Goal: Transaction & Acquisition: Purchase product/service

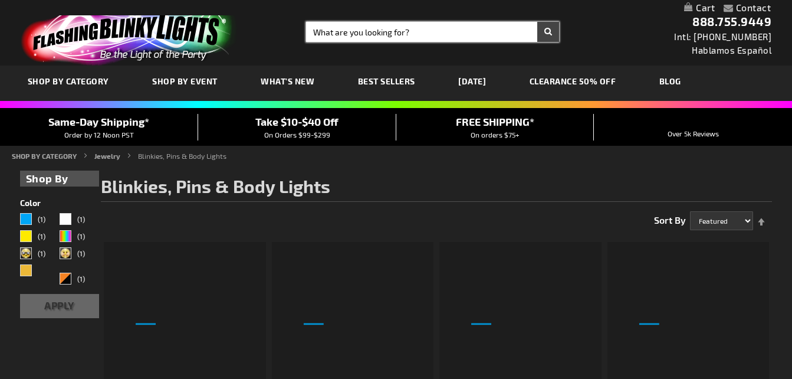
click at [419, 31] on input "Search" at bounding box center [432, 32] width 253 height 20
type input "wine"
click at [538, 22] on button "Search" at bounding box center [549, 32] width 22 height 20
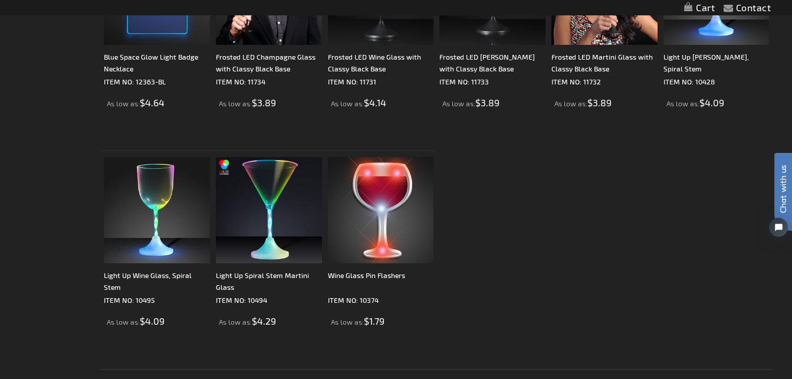
scroll to position [531, 0]
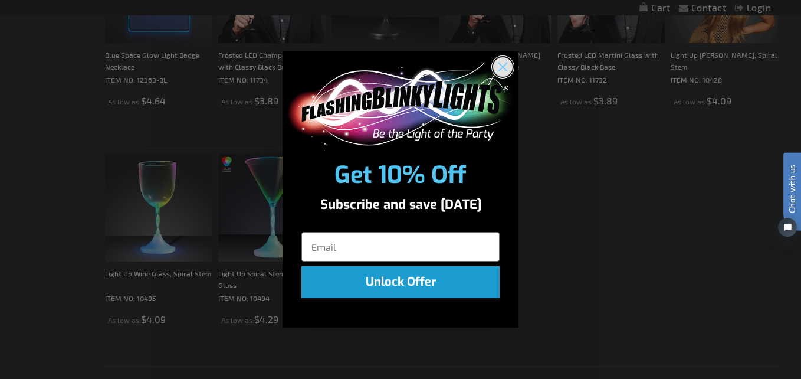
click at [503, 72] on circle "Close dialog" at bounding box center [502, 66] width 19 height 19
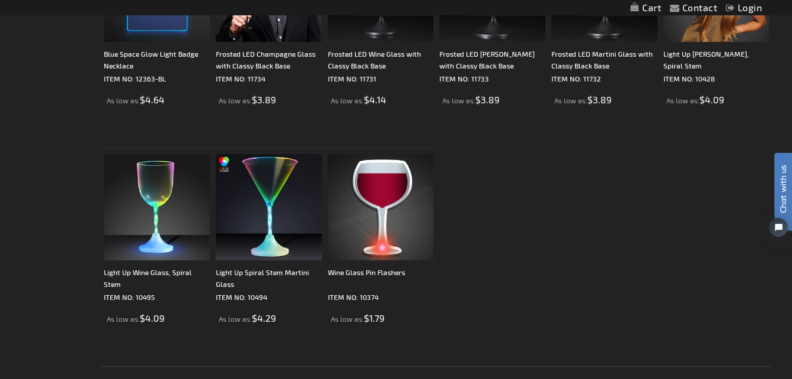
click at [399, 200] on img at bounding box center [381, 207] width 106 height 106
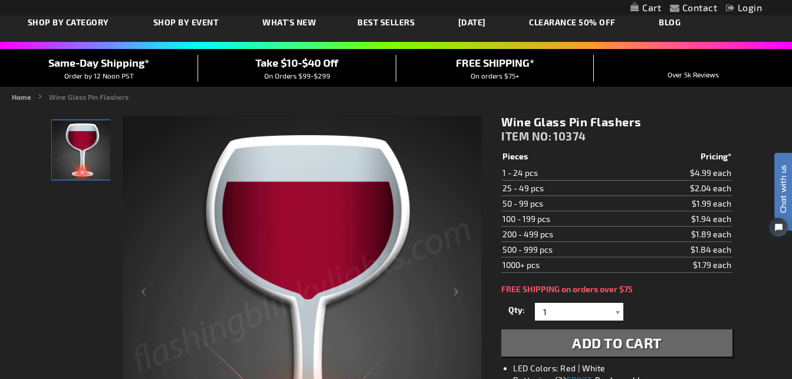
click at [614, 316] on div at bounding box center [618, 312] width 12 height 18
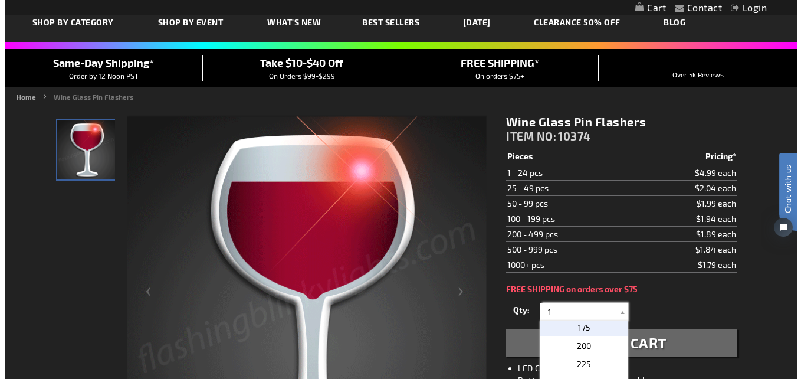
scroll to position [492, 0]
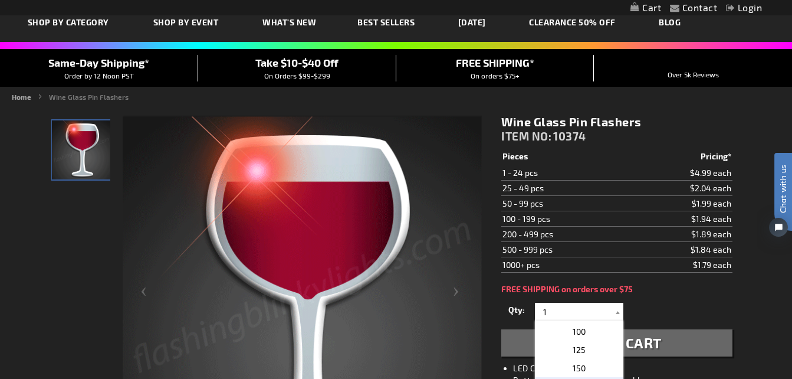
click at [566, 328] on p "100" at bounding box center [579, 331] width 89 height 18
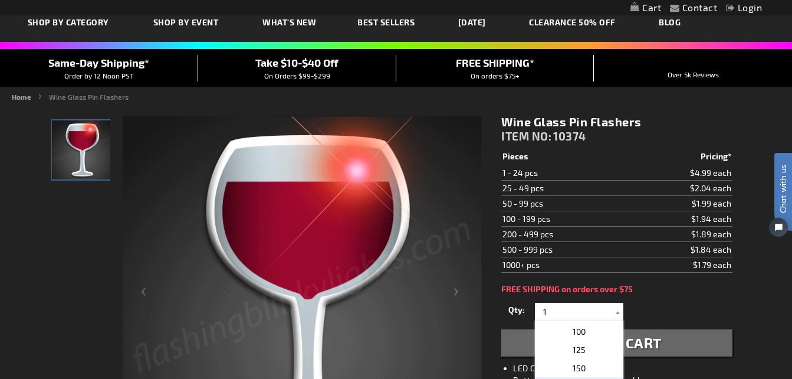
type input "100"
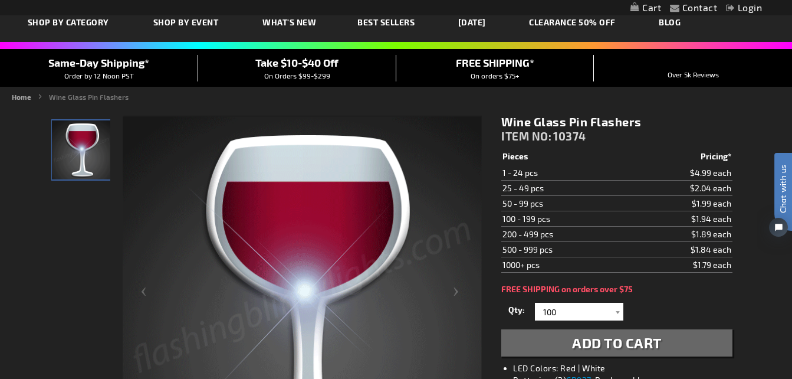
click at [631, 339] on span "Add to Cart" at bounding box center [617, 342] width 90 height 17
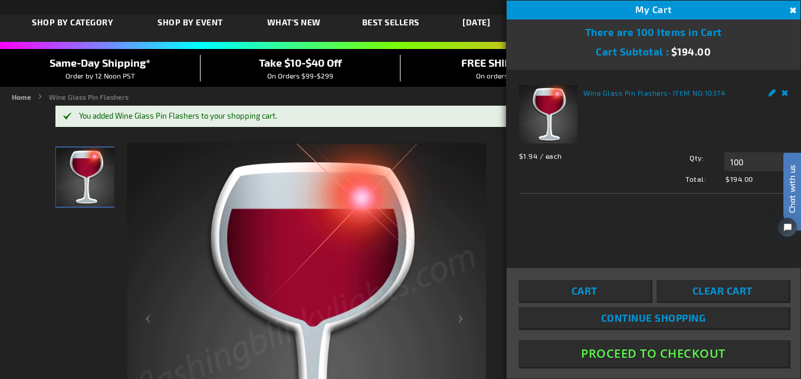
click at [791, 7] on button "Close" at bounding box center [791, 10] width 13 height 13
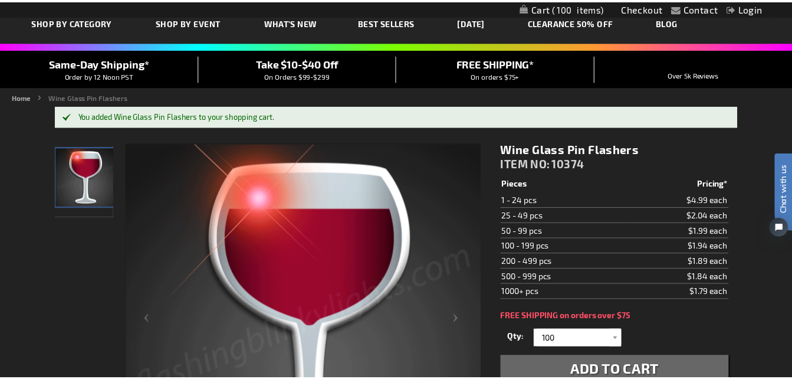
scroll to position [64, 0]
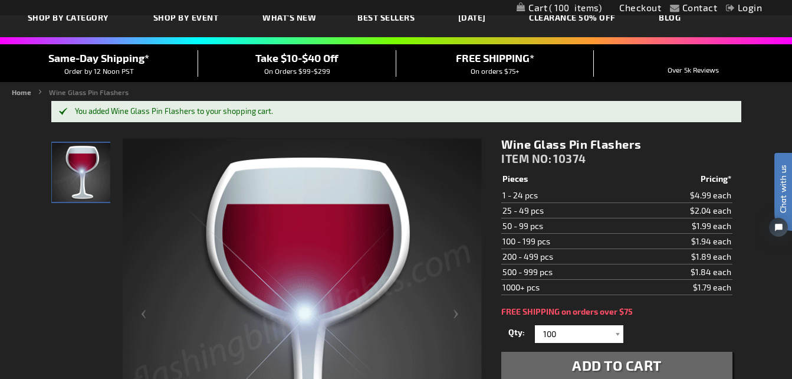
click at [276, 70] on span "On Orders $99-$299" at bounding box center [297, 71] width 66 height 8
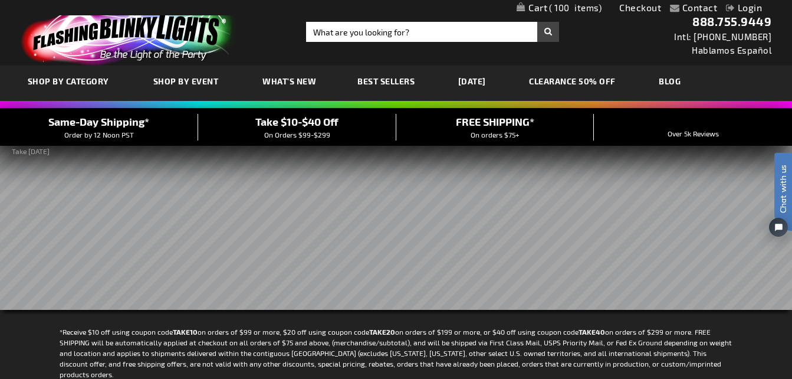
click at [588, 7] on span "100" at bounding box center [575, 7] width 53 height 11
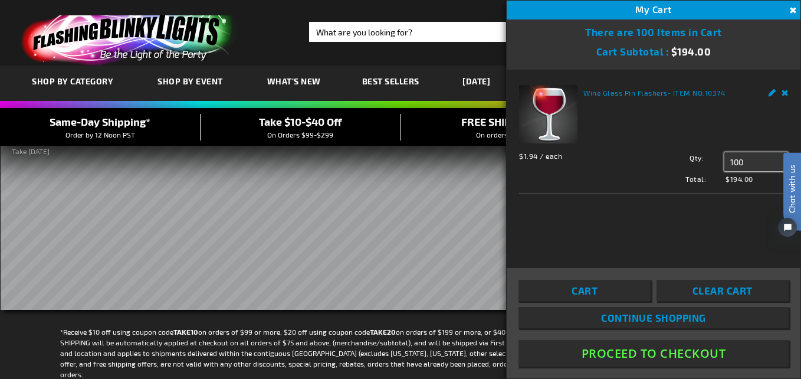
click at [744, 163] on input "100" at bounding box center [757, 161] width 64 height 19
type input "102"
click at [746, 184] on span "Update" at bounding box center [751, 184] width 28 height 8
click at [745, 161] on input "102" at bounding box center [757, 161] width 64 height 19
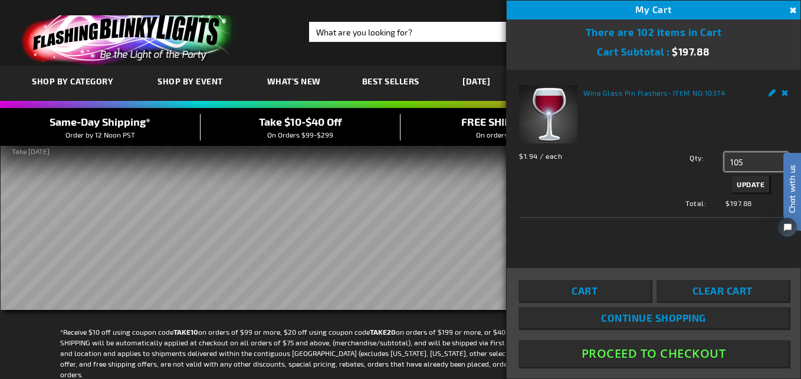
type input "105"
click at [753, 182] on span "Update" at bounding box center [751, 184] width 28 height 8
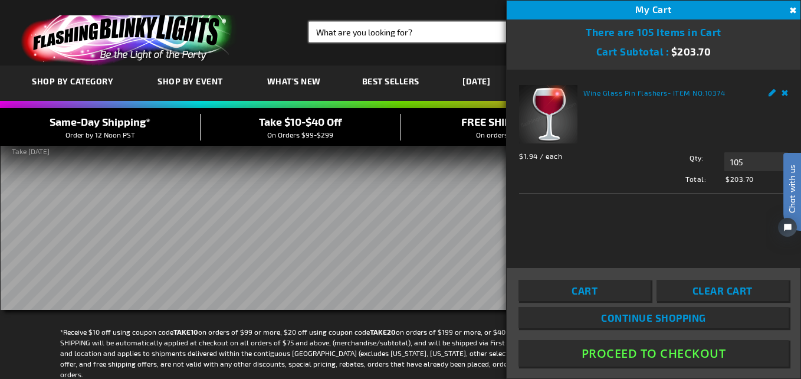
click at [422, 33] on input "Search" at bounding box center [437, 32] width 256 height 20
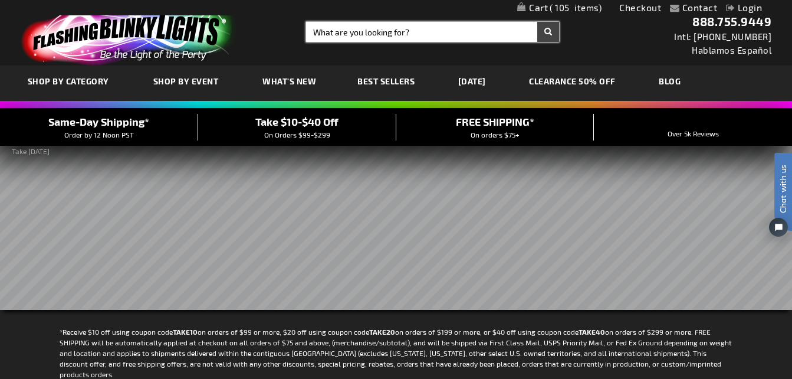
click at [422, 32] on input "Search" at bounding box center [432, 32] width 253 height 20
type input "glow ring"
click at [538, 22] on button "Search" at bounding box center [549, 32] width 22 height 20
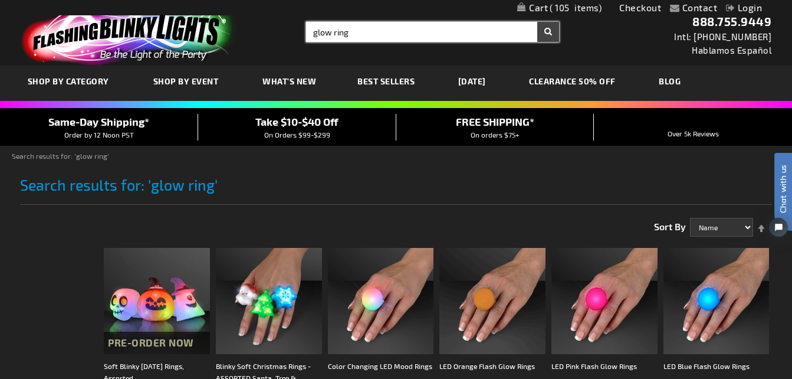
drag, startPoint x: 376, startPoint y: 33, endPoint x: 271, endPoint y: 35, distance: 105.6
click at [271, 35] on div "Toggle Nav Search Search glow ring × Search 888.755.9449 Intl: 818-753-8303 Hab…" at bounding box center [396, 32] width 792 height 65
type input "ball ring"
click at [538, 22] on button "Search" at bounding box center [549, 32] width 22 height 20
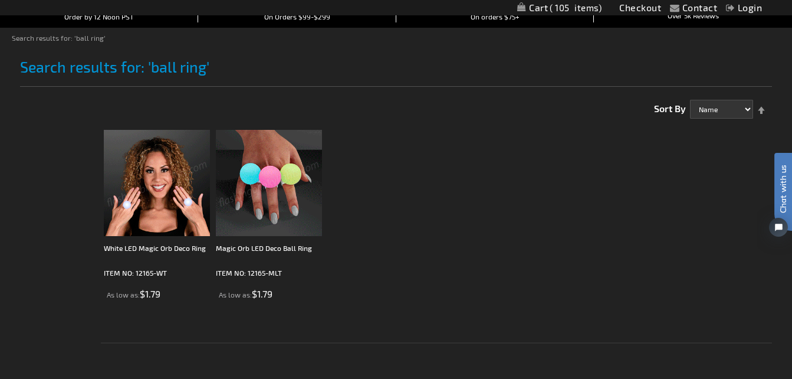
click at [160, 172] on img at bounding box center [157, 183] width 106 height 106
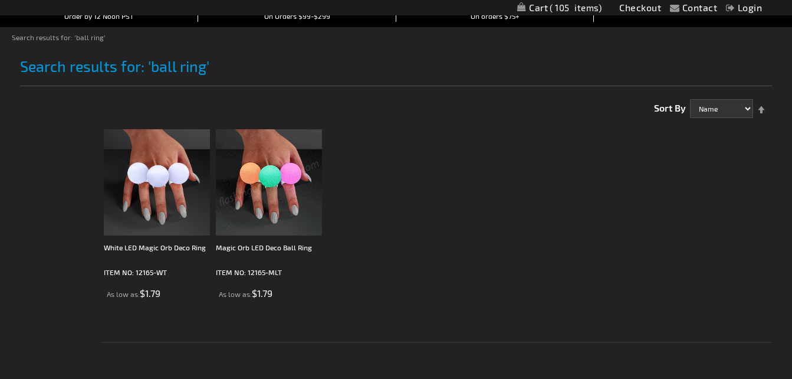
click at [272, 187] on img at bounding box center [269, 182] width 106 height 106
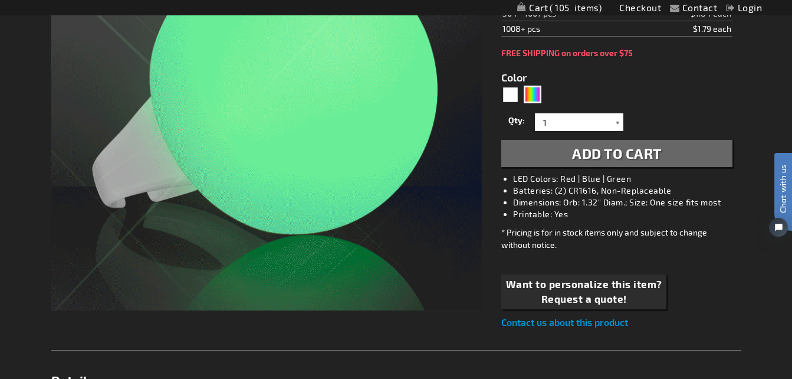
click at [614, 119] on div at bounding box center [618, 122] width 12 height 18
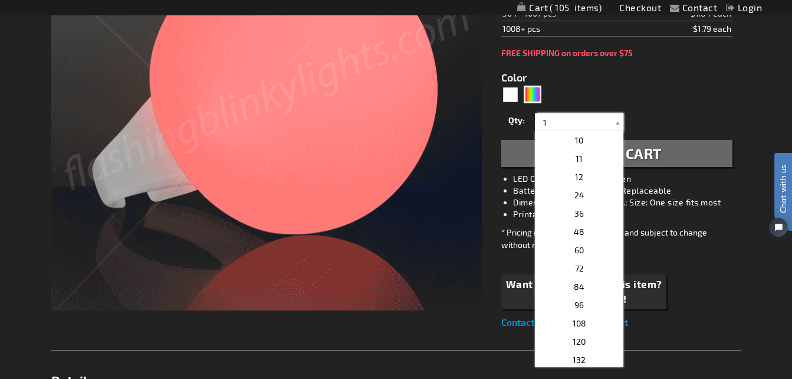
scroll to position [283, 0]
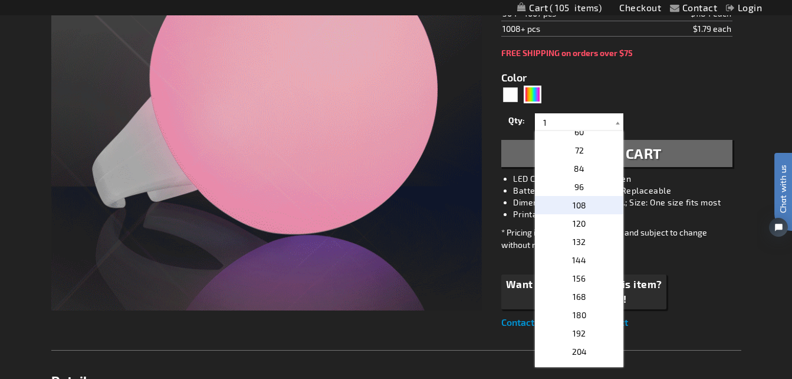
click at [586, 204] on p "108" at bounding box center [579, 205] width 89 height 18
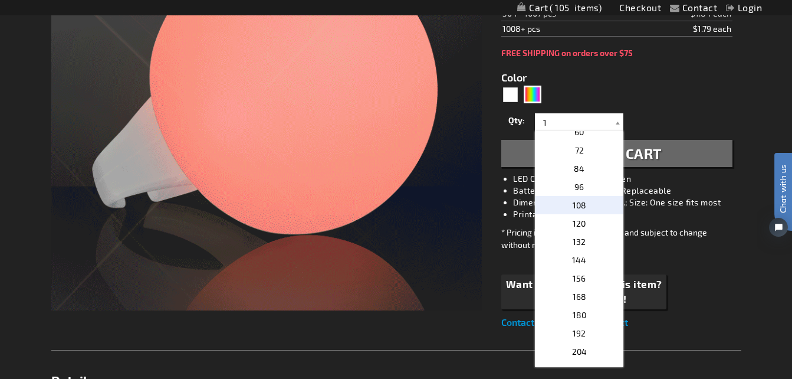
type input "108"
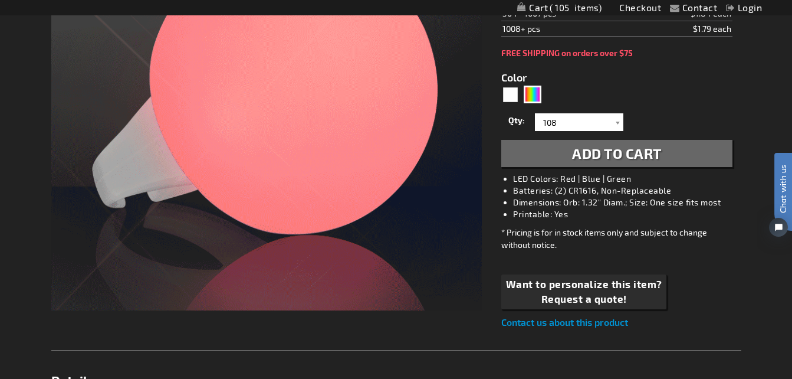
click at [598, 155] on span "Add to Cart" at bounding box center [617, 153] width 90 height 17
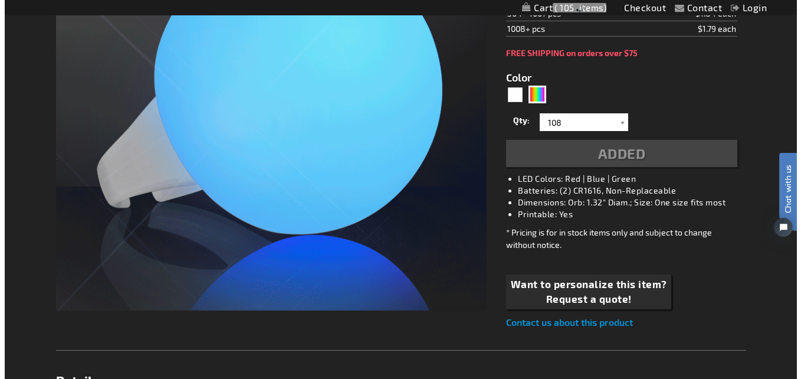
scroll to position [322, 0]
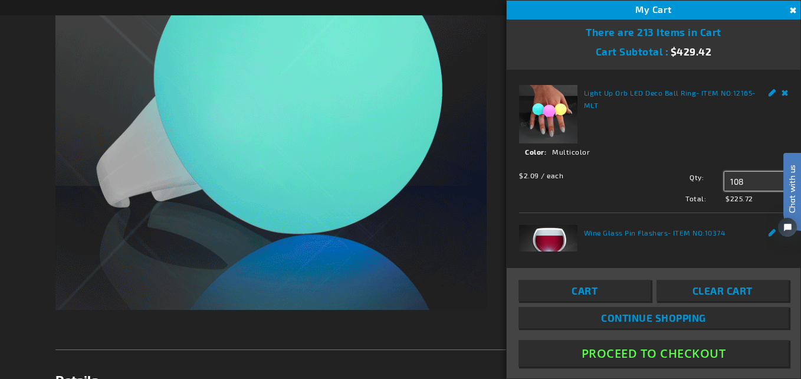
click at [739, 180] on input "108" at bounding box center [757, 181] width 64 height 19
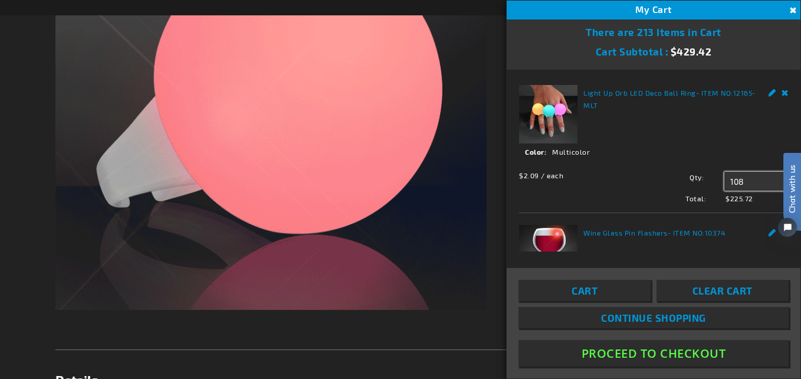
drag, startPoint x: 739, startPoint y: 180, endPoint x: 733, endPoint y: 179, distance: 6.5
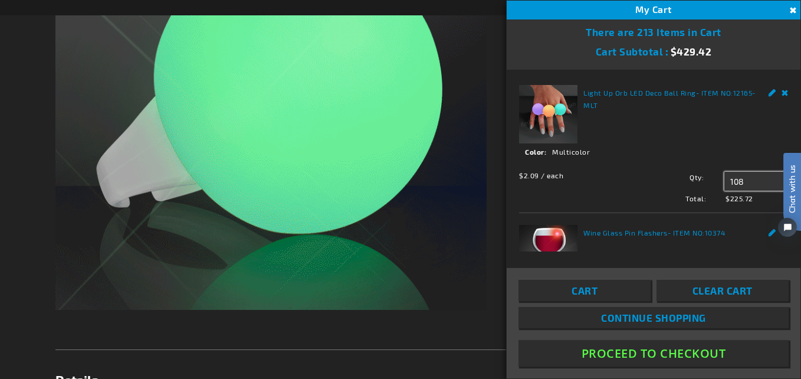
click at [733, 179] on input "108" at bounding box center [757, 181] width 64 height 19
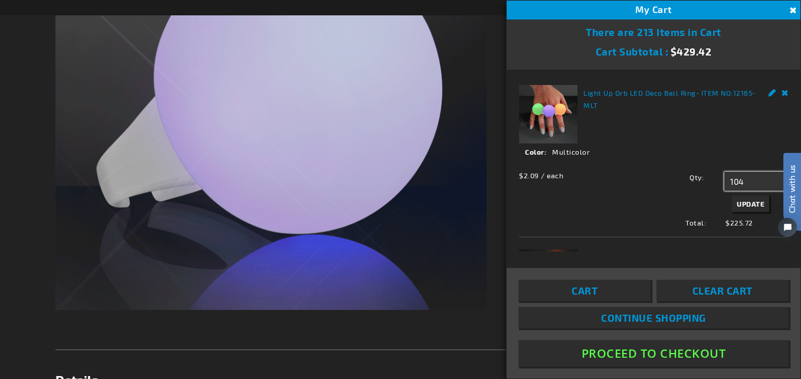
drag, startPoint x: 742, startPoint y: 181, endPoint x: 717, endPoint y: 181, distance: 24.8
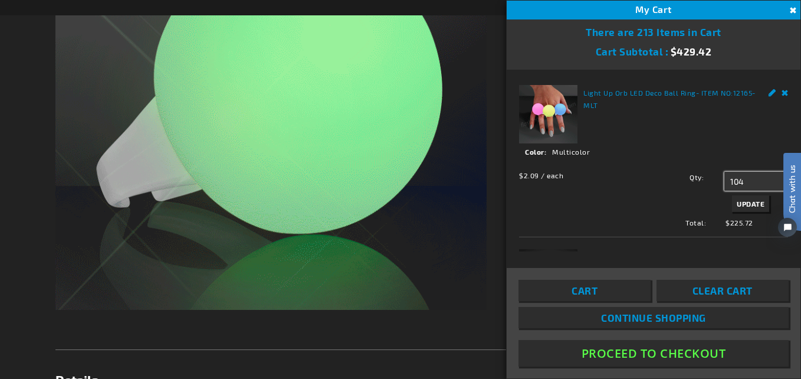
click at [717, 181] on div "Qty 104 Update" at bounding box center [714, 193] width 148 height 43
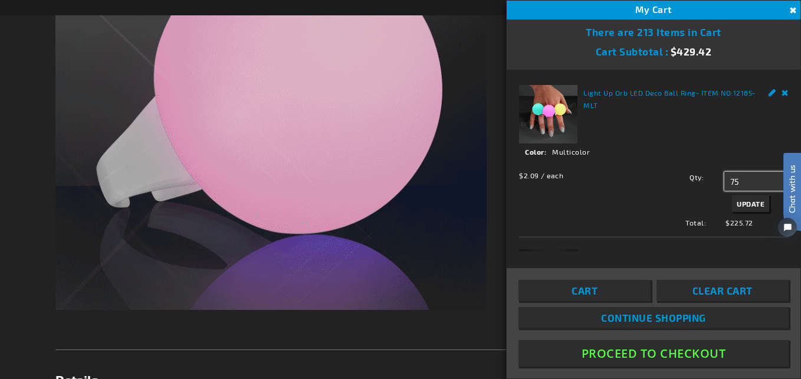
type input "75"
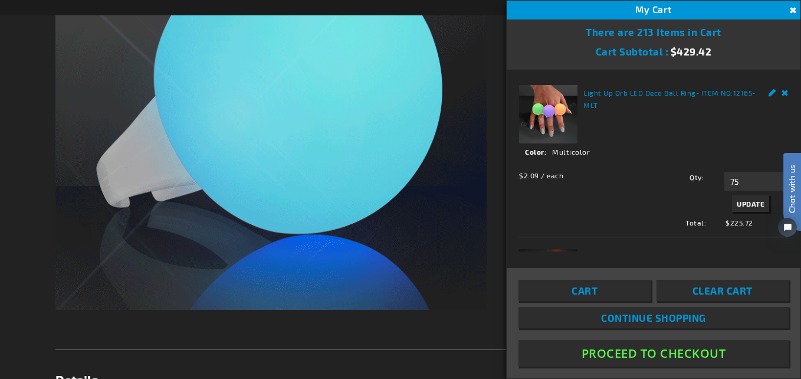
click at [743, 203] on span "Update" at bounding box center [751, 203] width 28 height 8
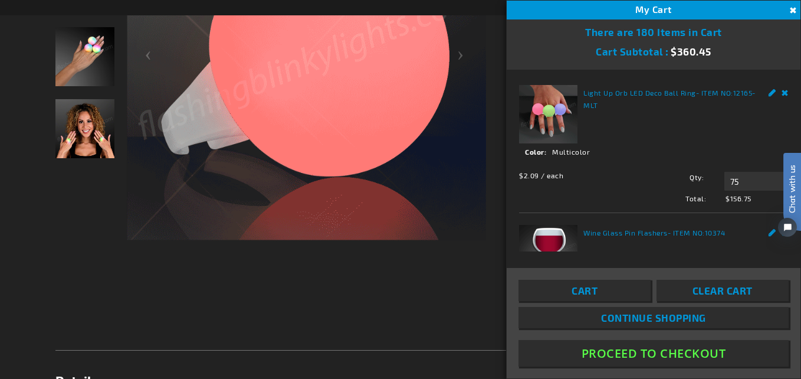
scroll to position [90, 0]
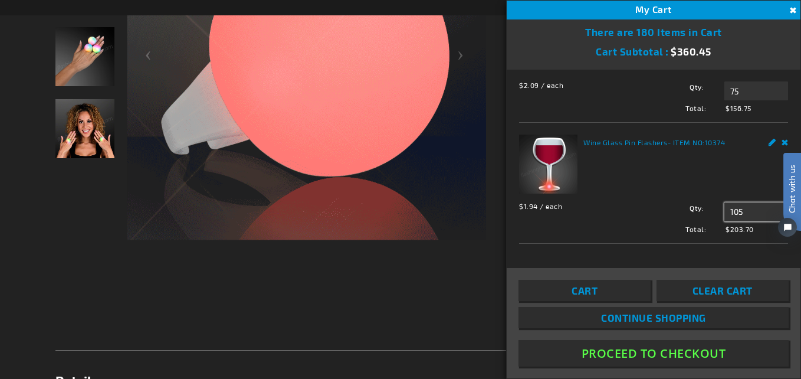
click at [746, 209] on input "105" at bounding box center [757, 211] width 64 height 19
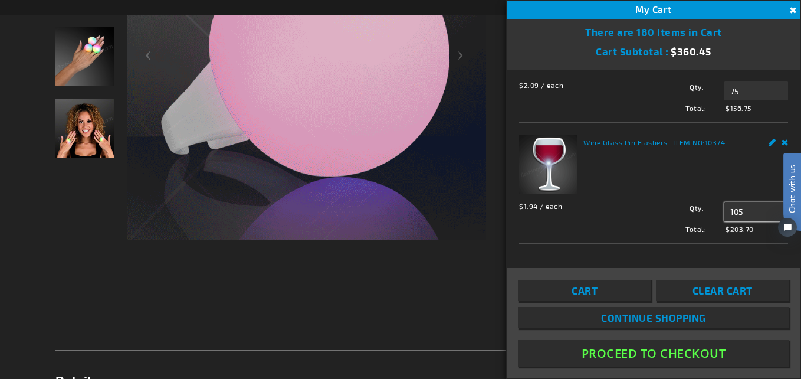
click at [746, 209] on input "105" at bounding box center [757, 211] width 64 height 19
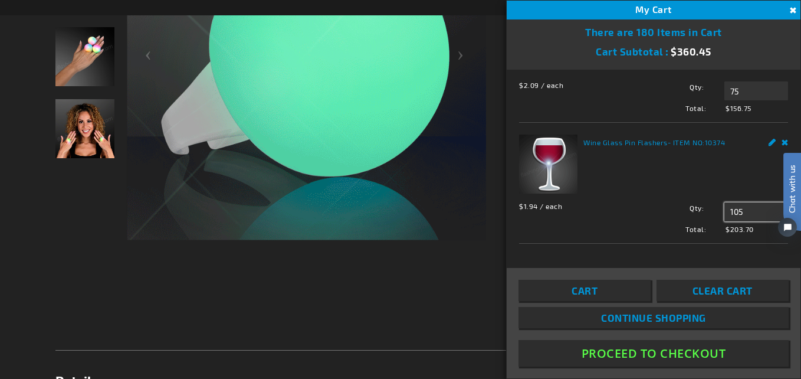
drag, startPoint x: 746, startPoint y: 209, endPoint x: 690, endPoint y: 202, distance: 57.2
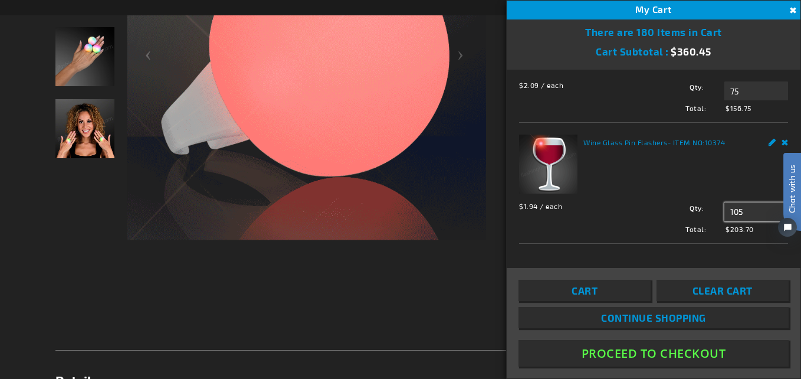
click at [690, 202] on div "Qty 105 Update" at bounding box center [714, 211] width 148 height 19
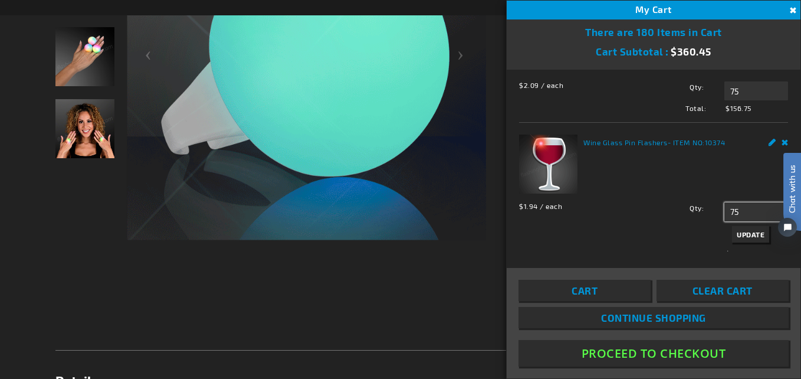
type input "75"
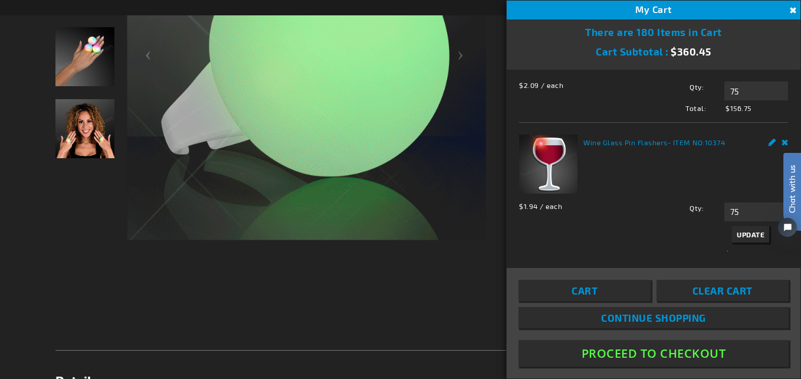
click at [752, 230] on span "Update" at bounding box center [751, 234] width 28 height 8
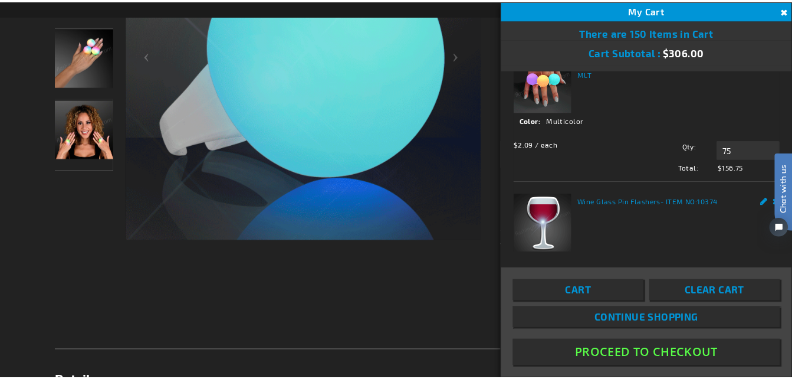
scroll to position [0, 0]
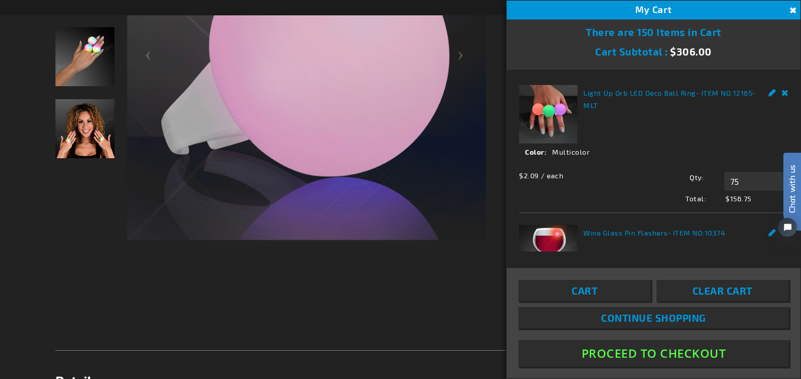
click at [71, 53] on img "Hand model wearing Multicolor LED Light Up Deco Ball Ring" at bounding box center [84, 56] width 59 height 59
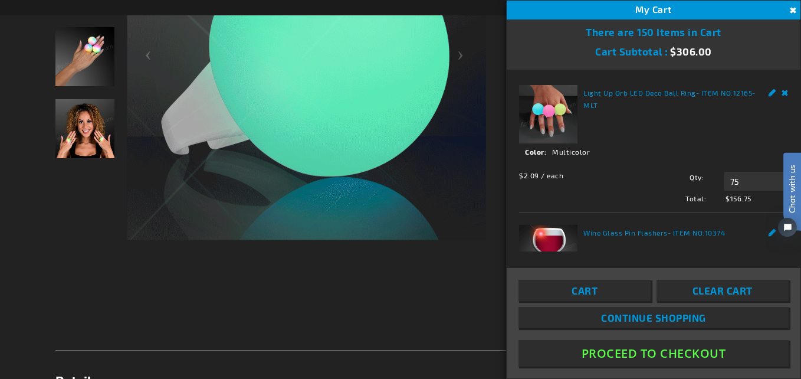
click at [71, 53] on img "Hand model wearing Multicolor LED Light Up Deco Ball Ring" at bounding box center [84, 56] width 59 height 59
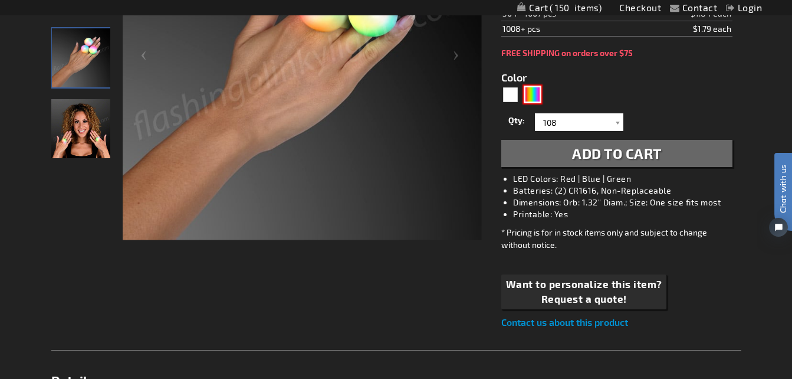
click at [532, 97] on div "Multicolor" at bounding box center [533, 95] width 18 height 18
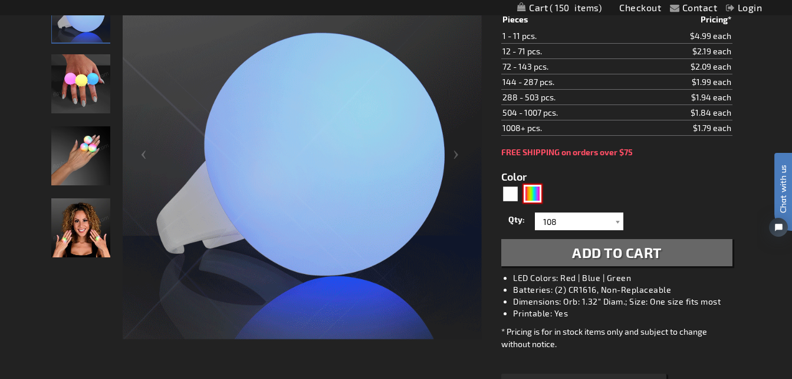
scroll to position [177, 0]
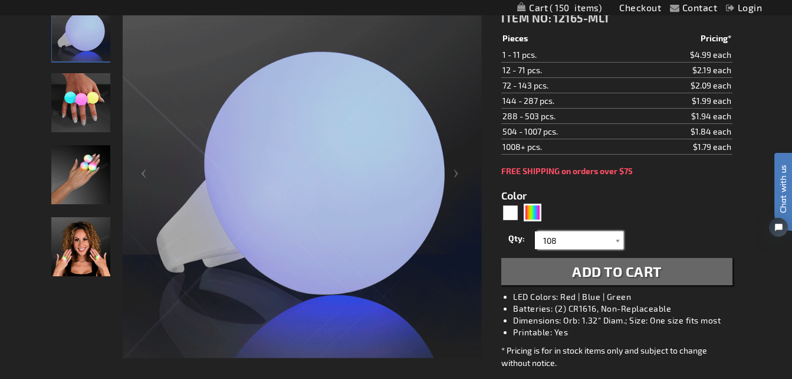
click at [587, 237] on input "108" at bounding box center [581, 240] width 86 height 18
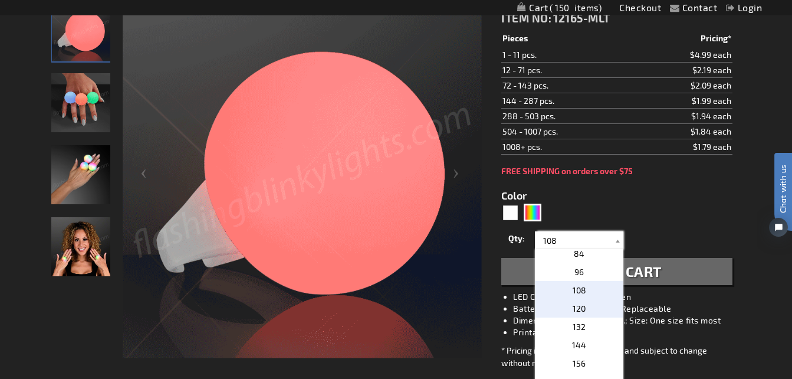
scroll to position [295, 0]
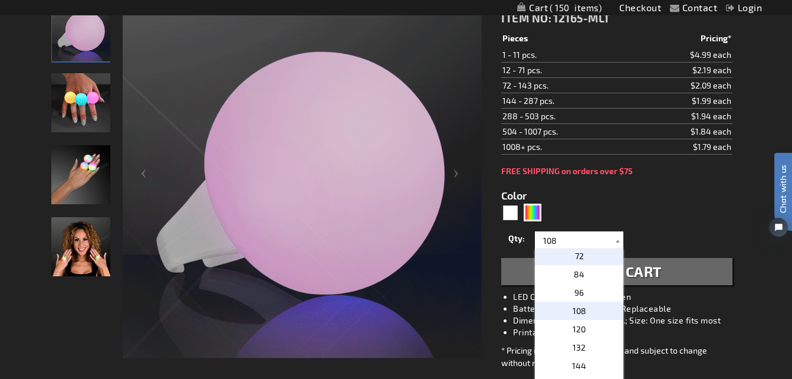
click at [582, 258] on p "72" at bounding box center [579, 256] width 89 height 18
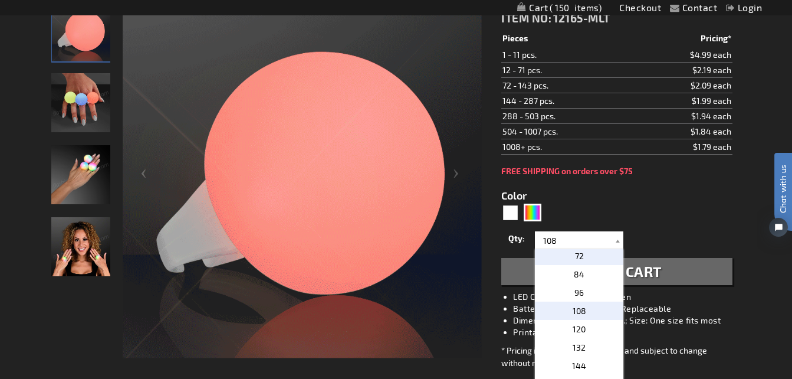
type input "72"
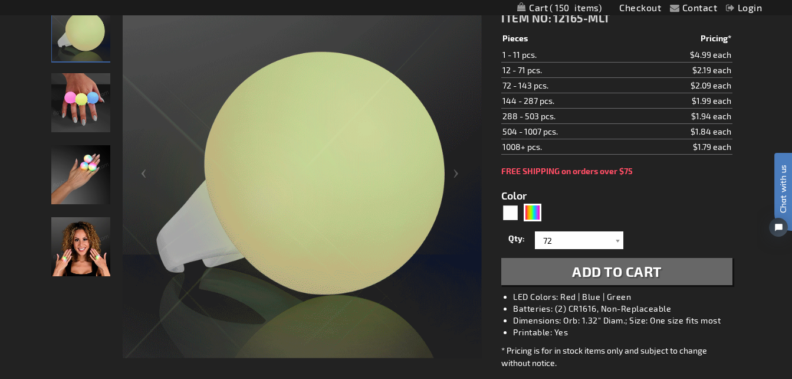
click at [596, 274] on span "Add to Cart" at bounding box center [617, 271] width 90 height 17
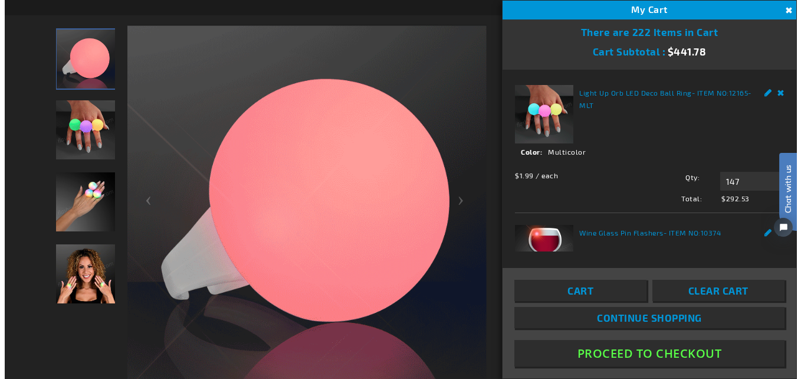
scroll to position [204, 0]
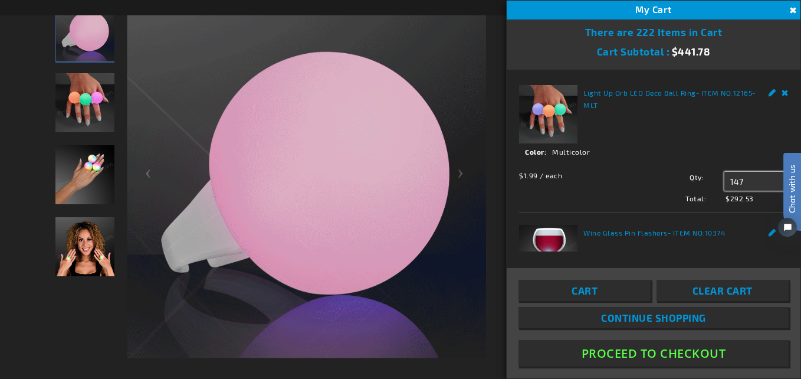
click at [742, 181] on input "147" at bounding box center [757, 181] width 64 height 19
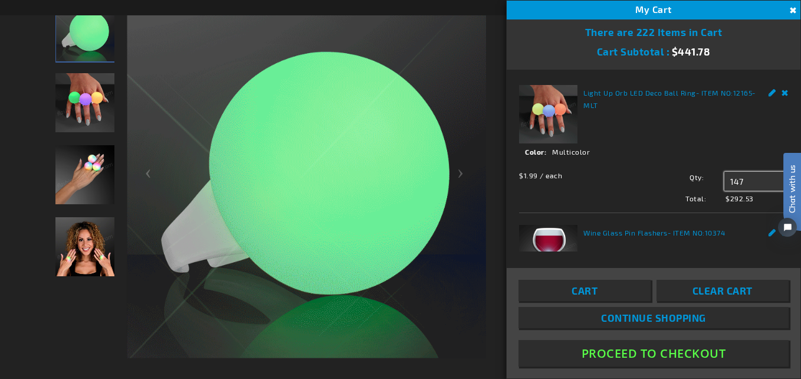
drag, startPoint x: 742, startPoint y: 181, endPoint x: 704, endPoint y: 183, distance: 37.3
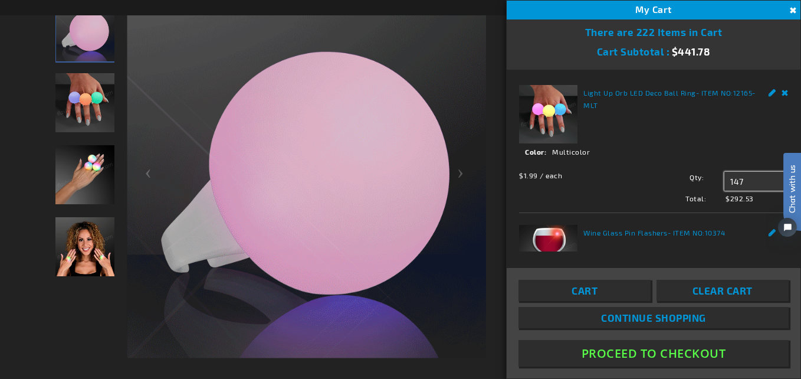
click at [704, 183] on div "Qty 147 Update" at bounding box center [714, 181] width 148 height 19
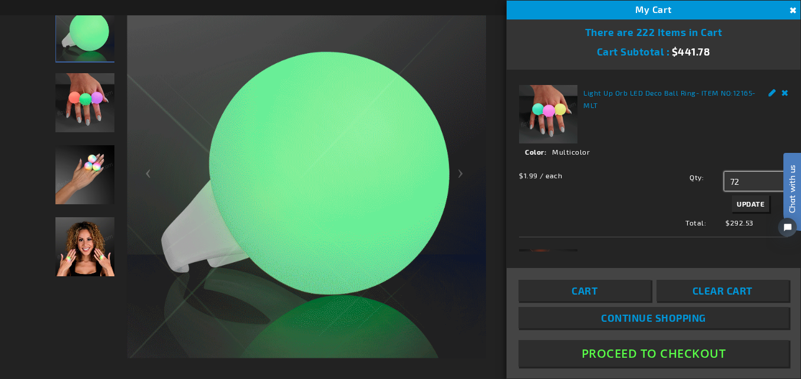
type input "72"
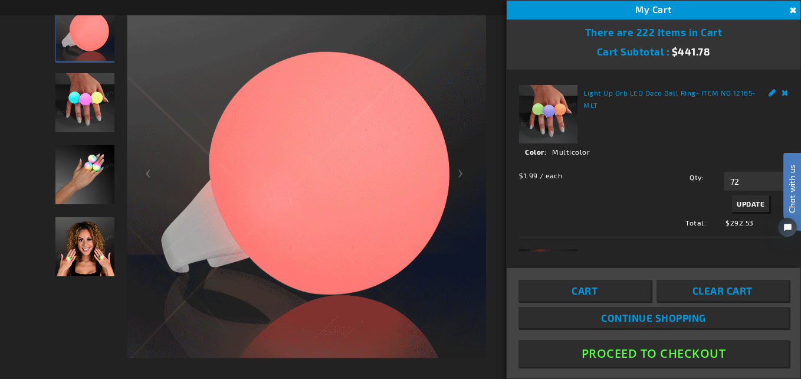
click at [747, 199] on span "Update" at bounding box center [751, 203] width 28 height 8
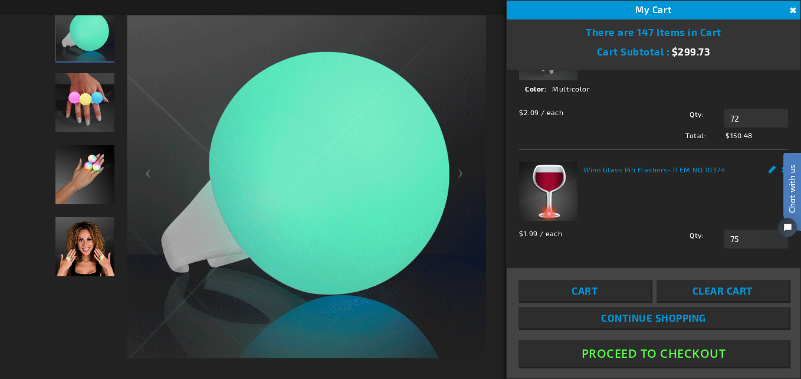
scroll to position [90, 0]
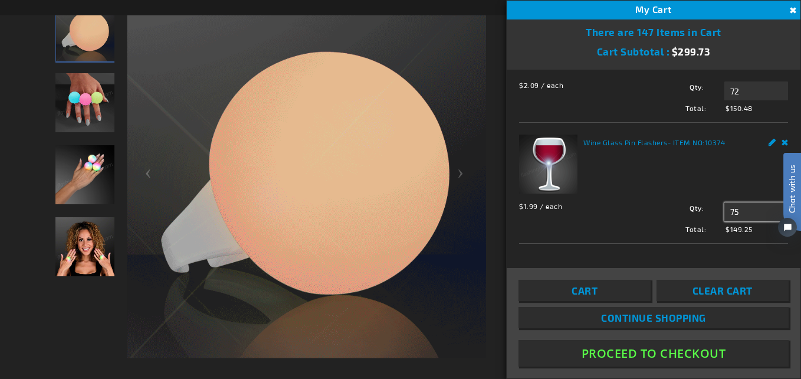
click at [742, 207] on input "75" at bounding box center [757, 211] width 64 height 19
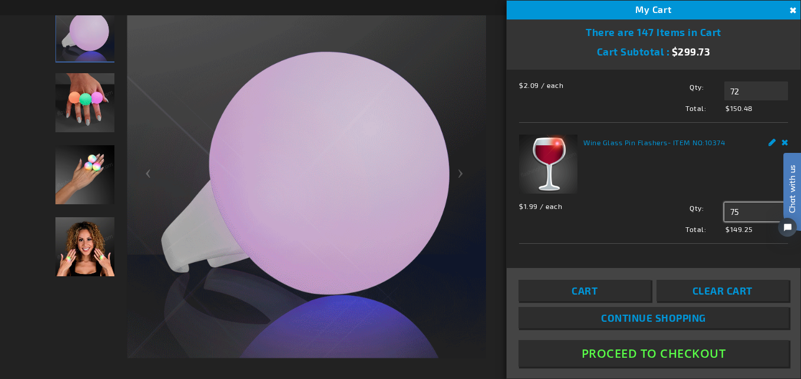
click at [742, 207] on input "75" at bounding box center [757, 211] width 64 height 19
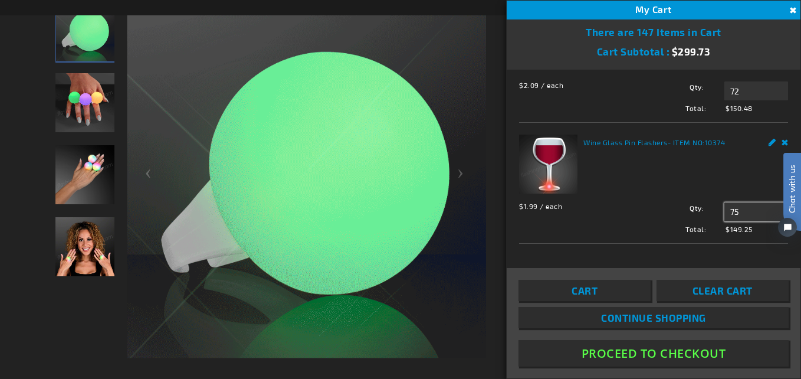
drag, startPoint x: 735, startPoint y: 209, endPoint x: 716, endPoint y: 209, distance: 19.5
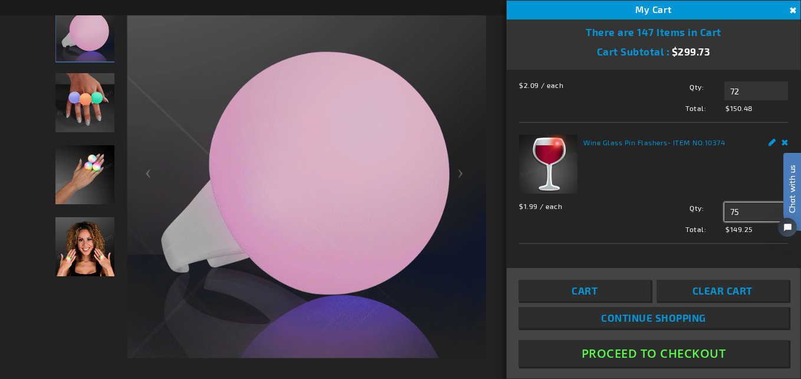
click at [716, 209] on div "Qty 75 Update" at bounding box center [714, 211] width 148 height 19
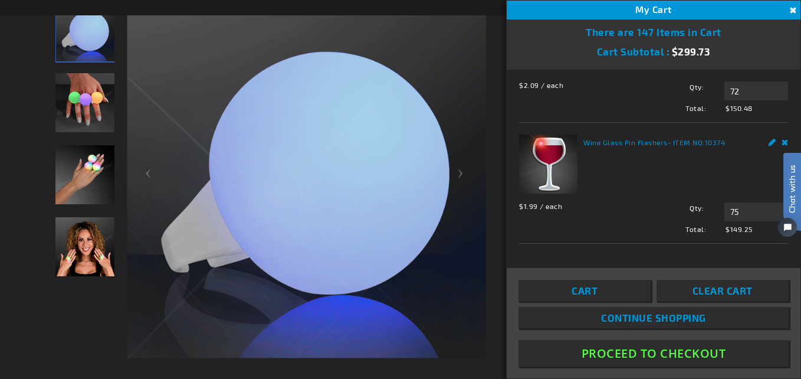
click at [674, 142] on span "- ITEM NO: 10374" at bounding box center [697, 142] width 58 height 8
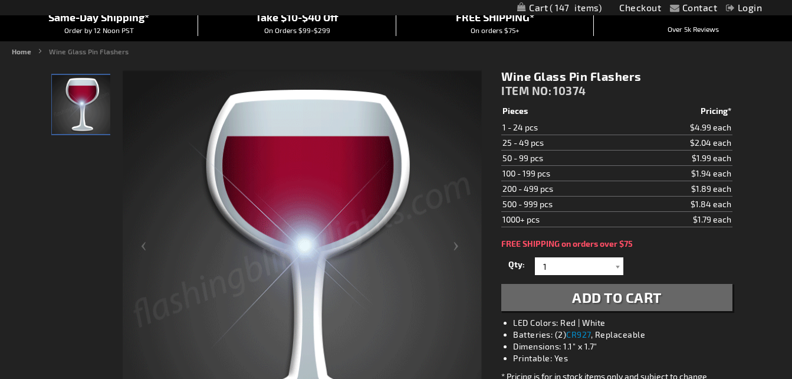
scroll to position [118, 0]
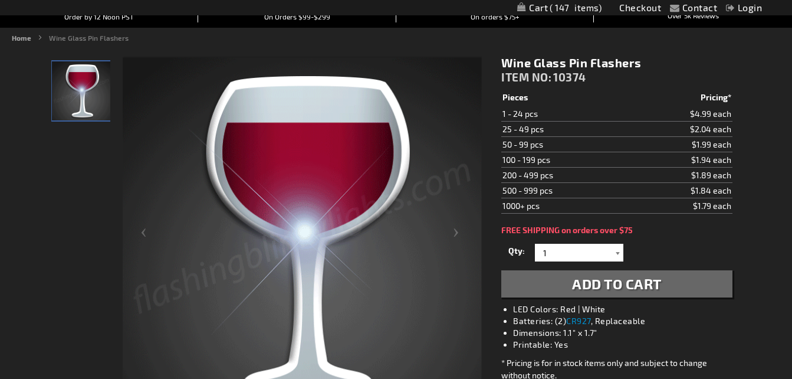
click at [621, 253] on div at bounding box center [618, 253] width 12 height 18
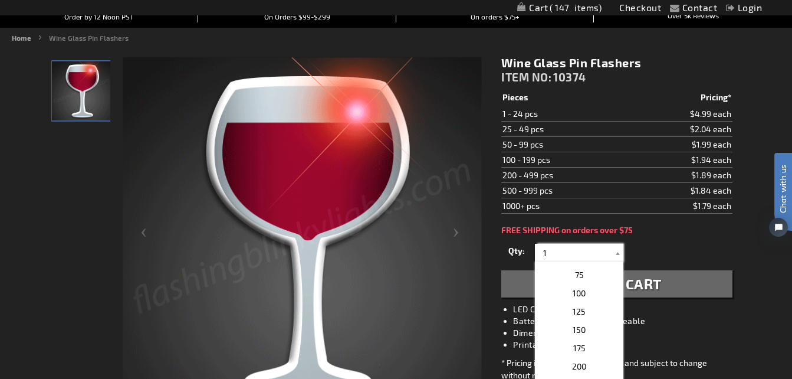
scroll to position [413, 0]
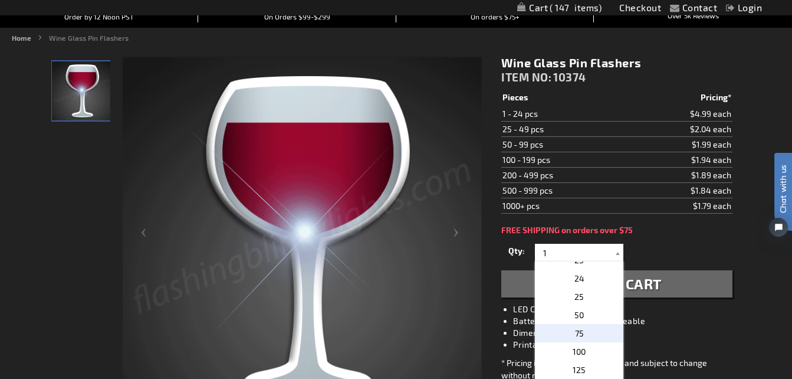
click at [575, 329] on span "75" at bounding box center [579, 333] width 9 height 10
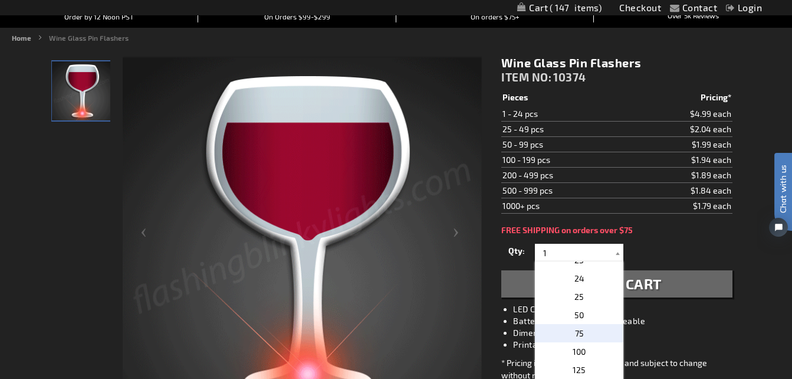
type input "75"
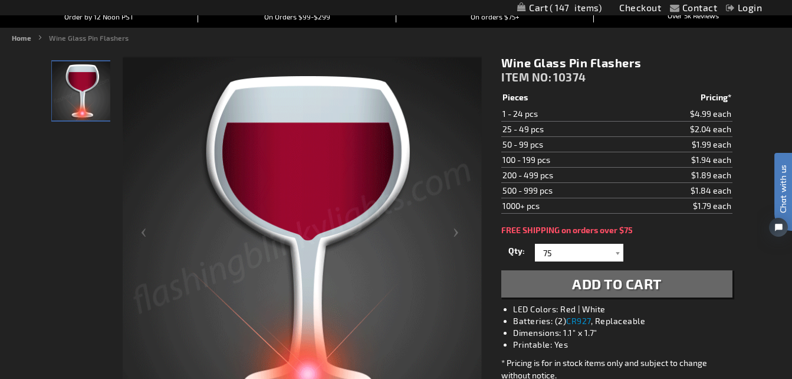
click at [597, 290] on span "Add to Cart" at bounding box center [617, 283] width 90 height 17
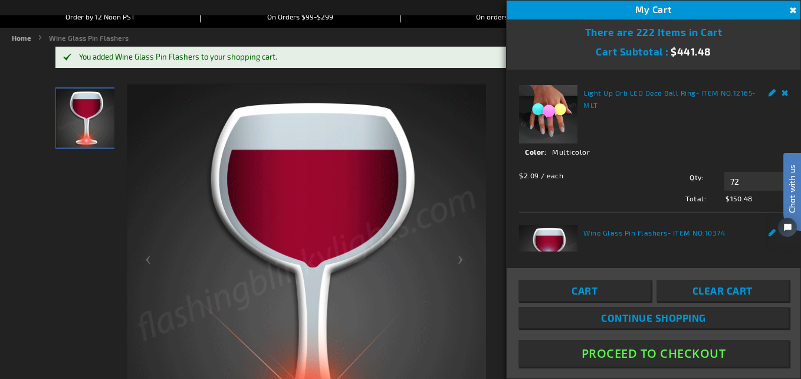
click at [654, 348] on button "Proceed To Checkout" at bounding box center [654, 353] width 270 height 27
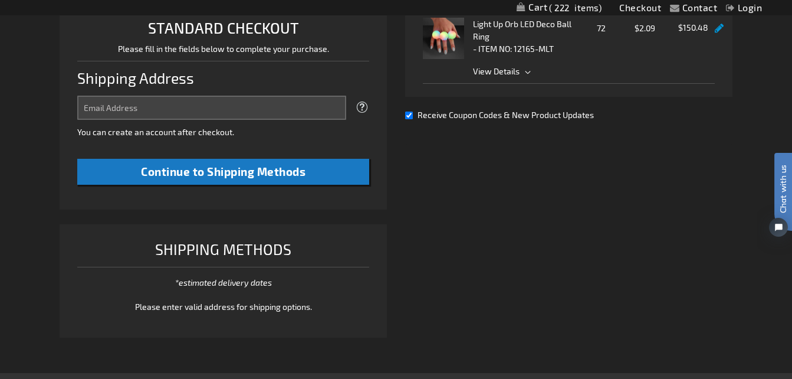
select select "US"
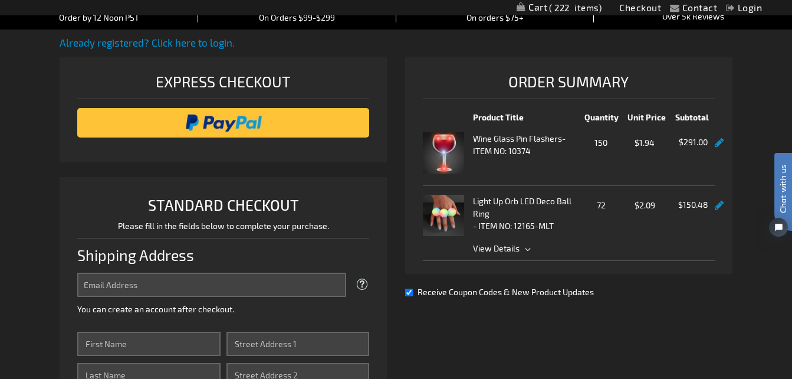
scroll to position [59, 0]
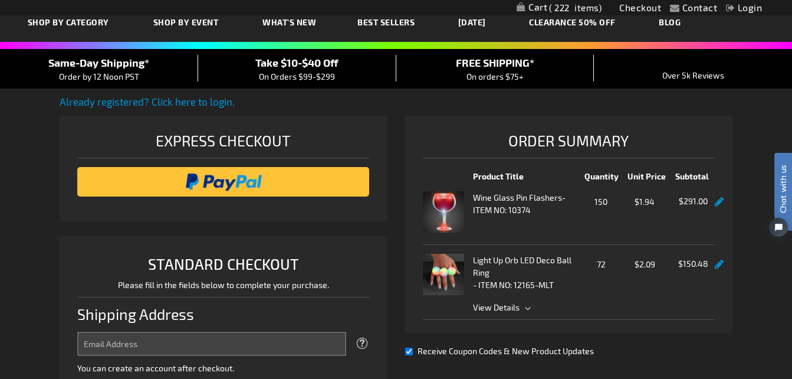
click at [719, 202] on link at bounding box center [719, 202] width 9 height 10
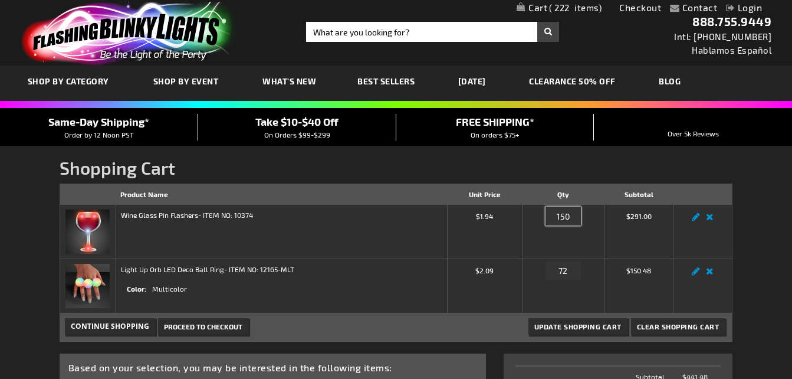
drag, startPoint x: 571, startPoint y: 217, endPoint x: 548, endPoint y: 214, distance: 23.2
click at [548, 214] on input "150" at bounding box center [563, 216] width 35 height 19
type input "75"
click at [560, 329] on span "Update Shopping Cart" at bounding box center [578, 326] width 87 height 8
click at [299, 130] on span "On Orders $99-$299" at bounding box center [297, 134] width 66 height 8
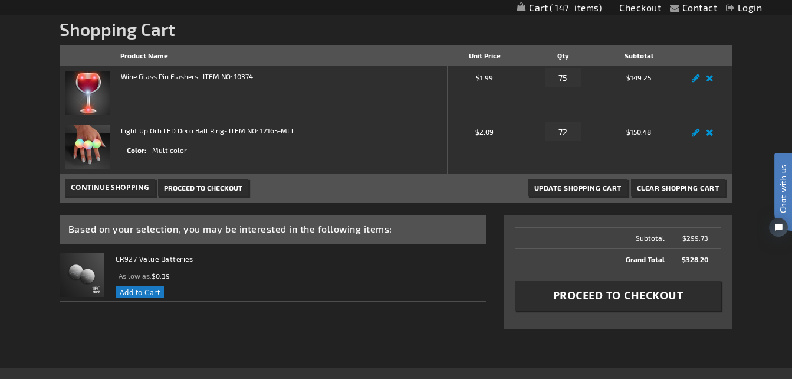
scroll to position [118, 0]
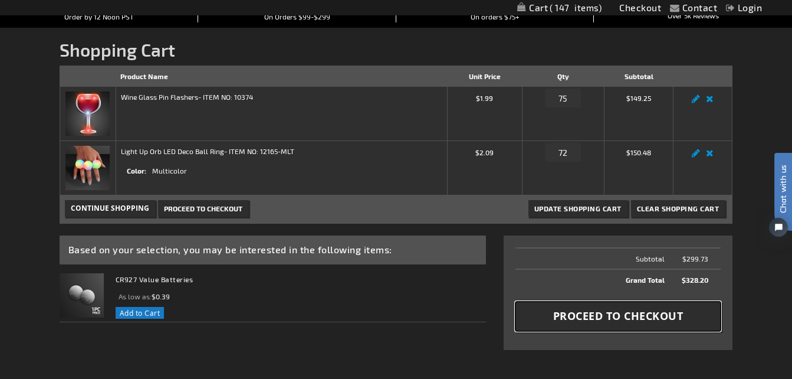
click at [597, 325] on button "Proceed to Checkout" at bounding box center [618, 316] width 205 height 30
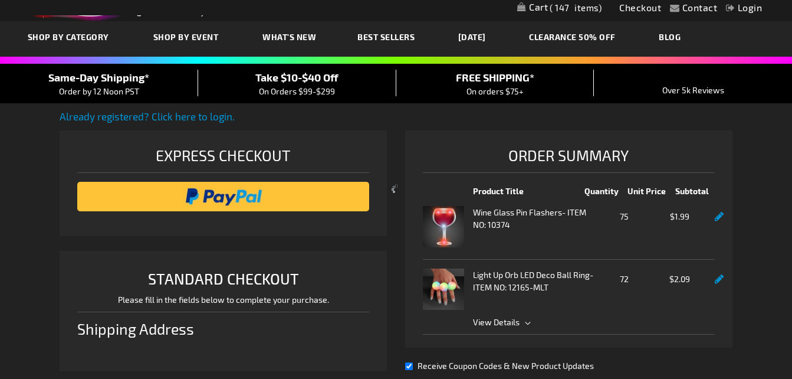
select select "US"
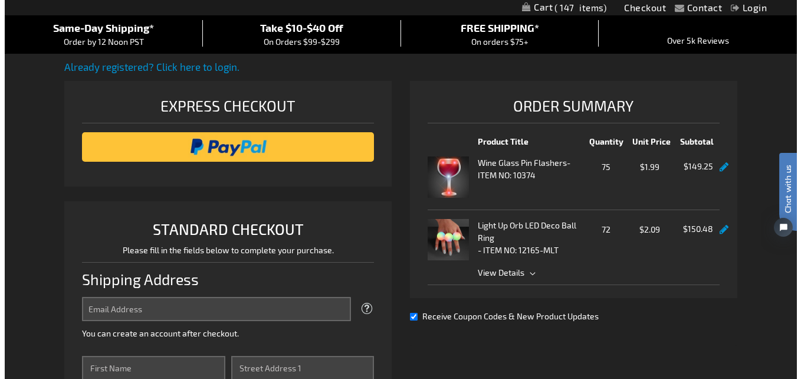
scroll to position [59, 0]
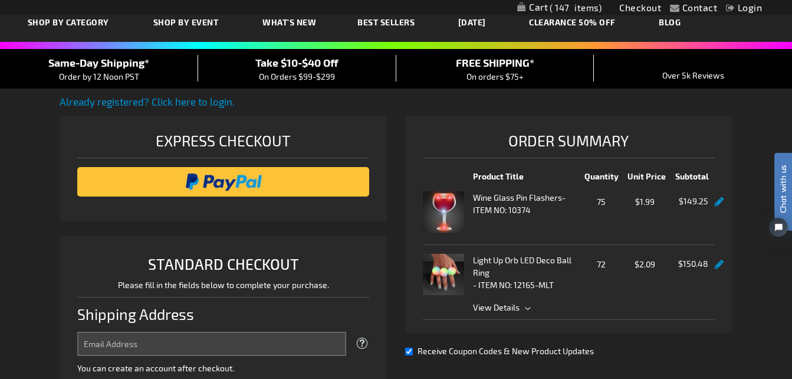
click at [744, 9] on link "Login" at bounding box center [744, 7] width 36 height 11
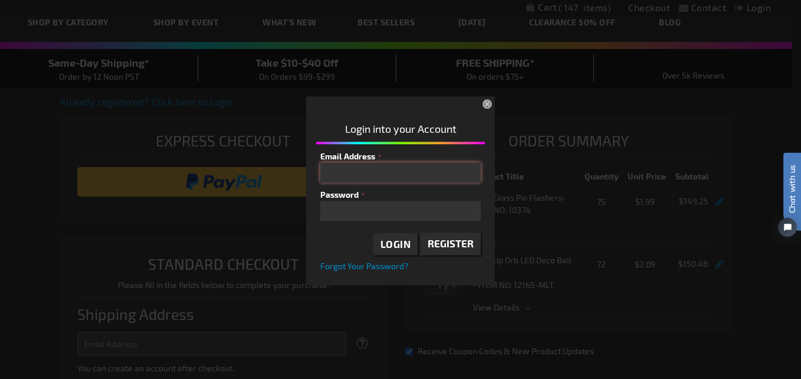
click at [425, 181] on input "Email Address" at bounding box center [400, 172] width 160 height 20
click at [399, 245] on span "Login" at bounding box center [396, 244] width 31 height 12
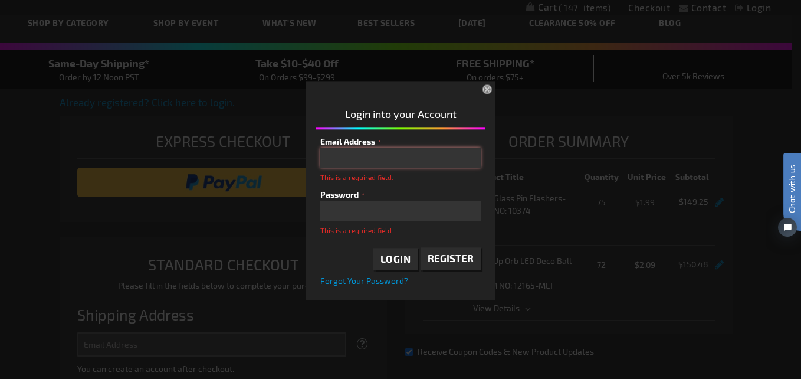
scroll to position [32, 0]
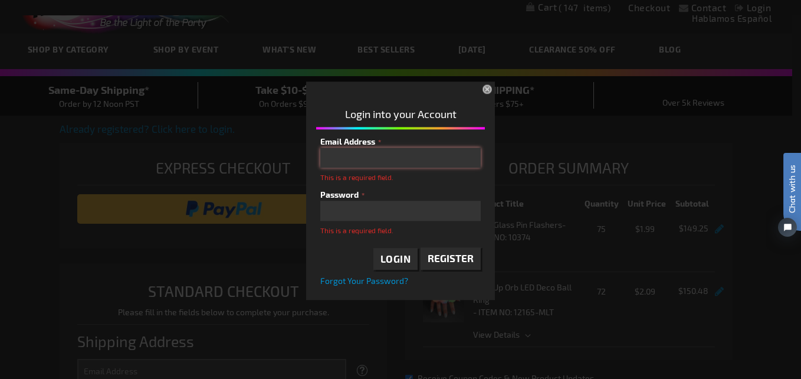
click at [357, 159] on input "Email Address" at bounding box center [400, 158] width 160 height 20
type input "bjfvandewalle@aol.com"
click at [428, 156] on input "bjfvandewalle@aol.com" at bounding box center [400, 158] width 160 height 20
click at [397, 262] on span "Login" at bounding box center [396, 259] width 31 height 12
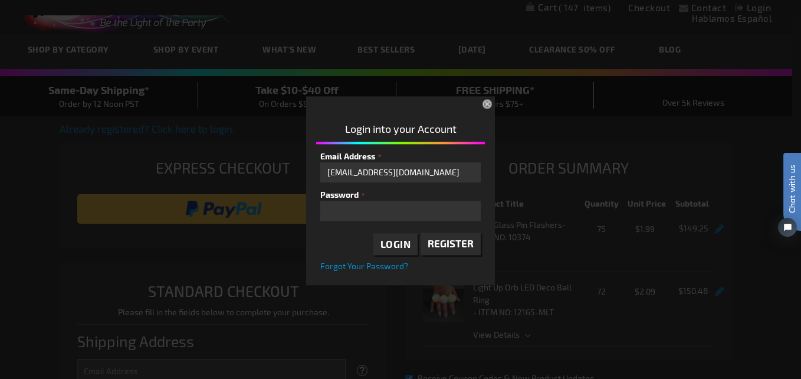
click at [392, 247] on div at bounding box center [404, 211] width 169 height 122
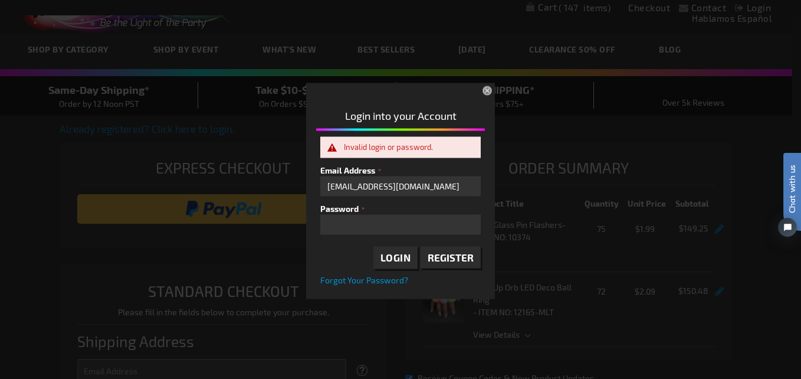
click at [382, 213] on label "Password" at bounding box center [400, 208] width 160 height 12
click at [264, 232] on div "Please complete your information below to login. Please complete your informati…" at bounding box center [401, 189] width 792 height 219
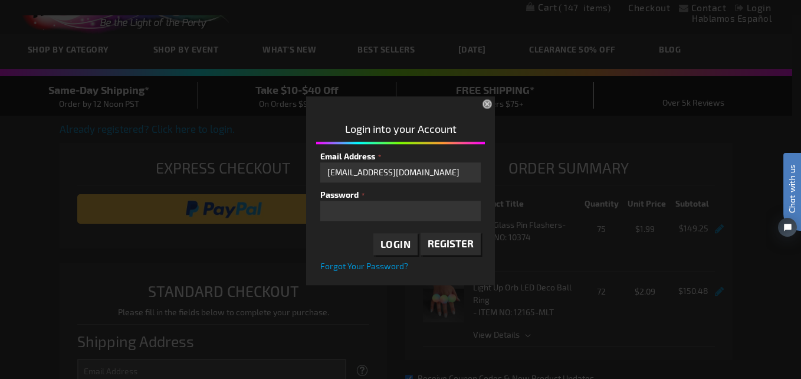
click at [411, 244] on div at bounding box center [404, 211] width 169 height 122
click at [393, 244] on div at bounding box center [404, 211] width 169 height 122
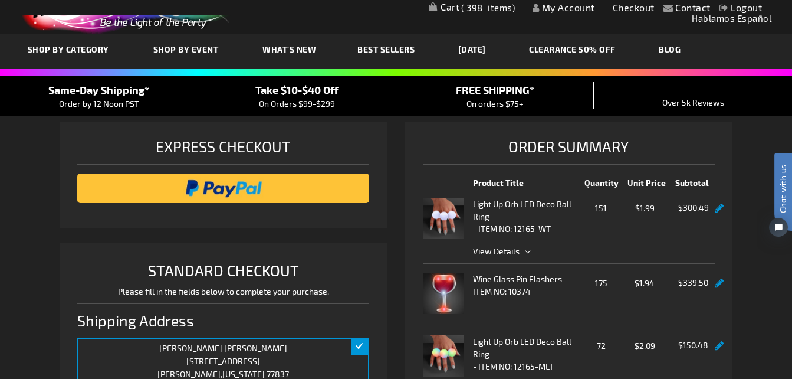
click at [333, 139] on div "Express Checkout" at bounding box center [223, 150] width 293 height 30
click at [732, 165] on div "Order Summary Product Title Quantity Unit Price Subtotal Light Up Orb LED Deco …" at bounding box center [569, 268] width 328 height 293
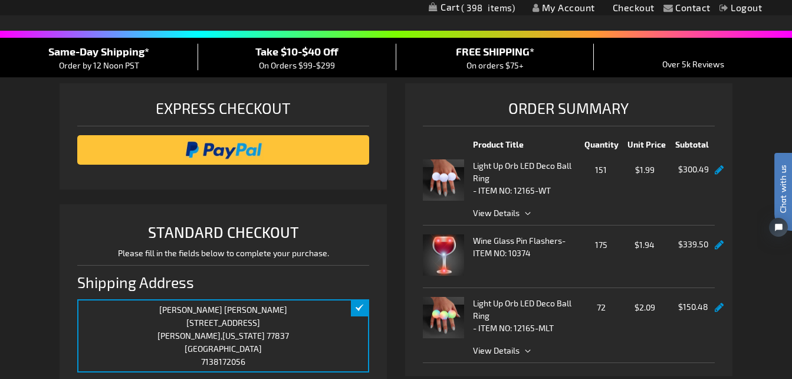
scroll to position [91, 0]
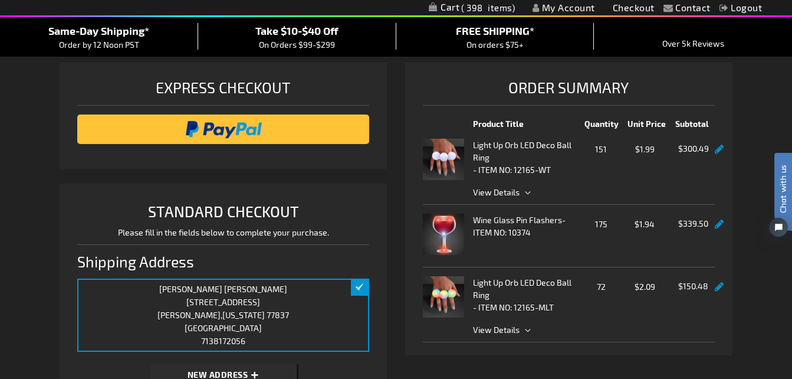
click at [717, 150] on link at bounding box center [719, 150] width 9 height 10
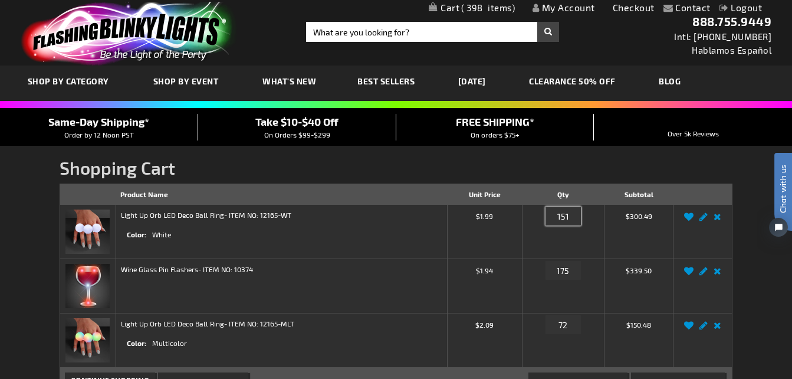
drag, startPoint x: 568, startPoint y: 217, endPoint x: 550, endPoint y: 218, distance: 17.7
click at [550, 218] on input "151" at bounding box center [563, 216] width 35 height 19
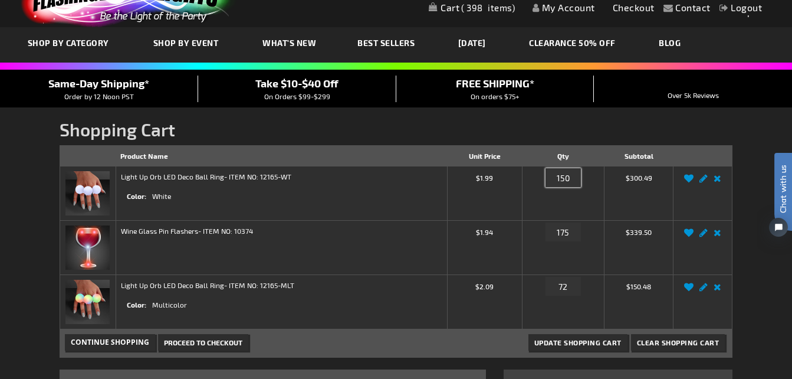
scroll to position [59, 0]
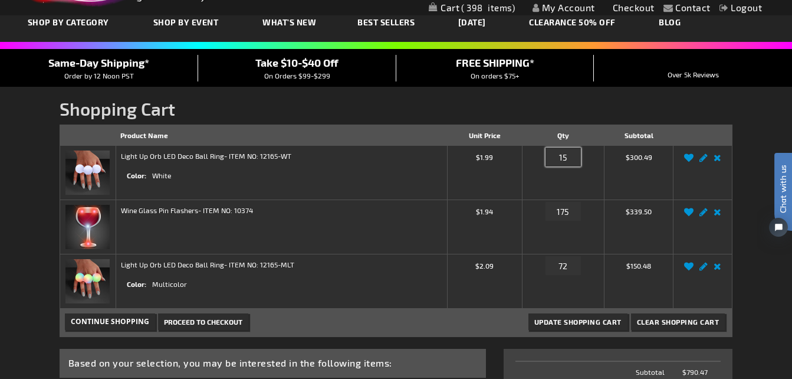
type input "1"
type input "72"
click at [571, 207] on input "175" at bounding box center [563, 211] width 35 height 19
drag, startPoint x: 568, startPoint y: 209, endPoint x: 535, endPoint y: 212, distance: 33.8
click at [535, 212] on div "Qty 175" at bounding box center [563, 214] width 72 height 19
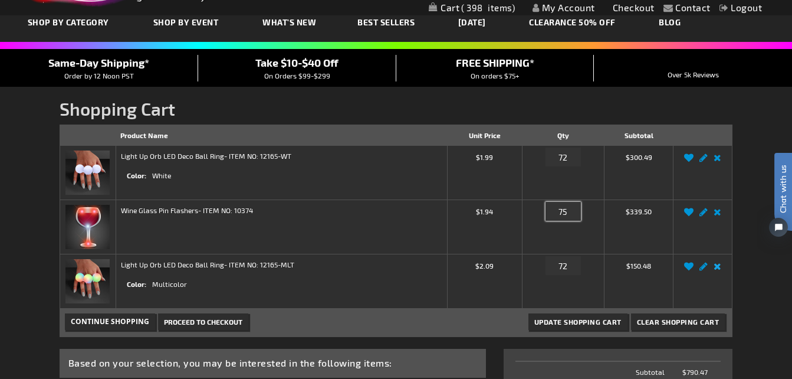
type input "75"
click at [717, 270] on link "Remove item" at bounding box center [718, 270] width 14 height 0
click at [716, 270] on link "Remove item" at bounding box center [718, 270] width 14 height 0
click at [553, 322] on span "Update Shopping Cart" at bounding box center [578, 321] width 87 height 8
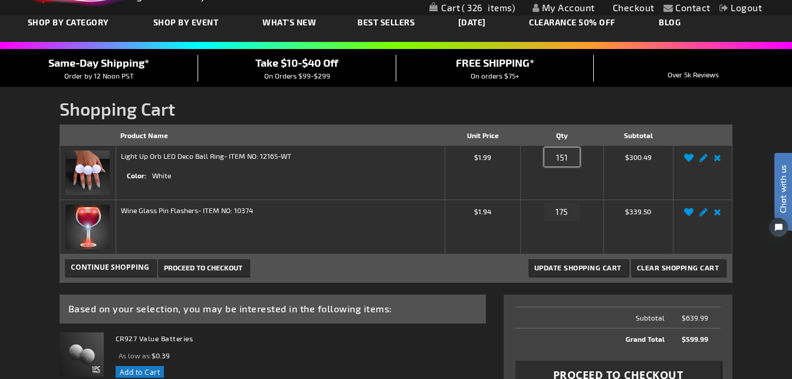
click at [571, 156] on input "151" at bounding box center [562, 157] width 35 height 19
drag, startPoint x: 571, startPoint y: 156, endPoint x: 506, endPoint y: 156, distance: 64.3
click at [506, 156] on tr "Light Up Orb LED Deco Ball Ring - ITEM NO: 12165-WT Color White $1.99 Qty" at bounding box center [396, 173] width 673 height 54
type input "72"
drag, startPoint x: 572, startPoint y: 217, endPoint x: 541, endPoint y: 215, distance: 30.7
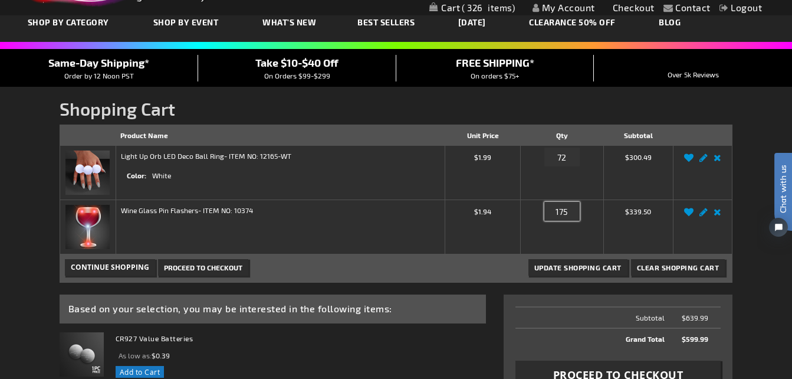
click at [541, 215] on div "Qty 175" at bounding box center [562, 214] width 73 height 19
type input "75"
click at [548, 273] on button "Update Shopping Cart" at bounding box center [578, 267] width 99 height 17
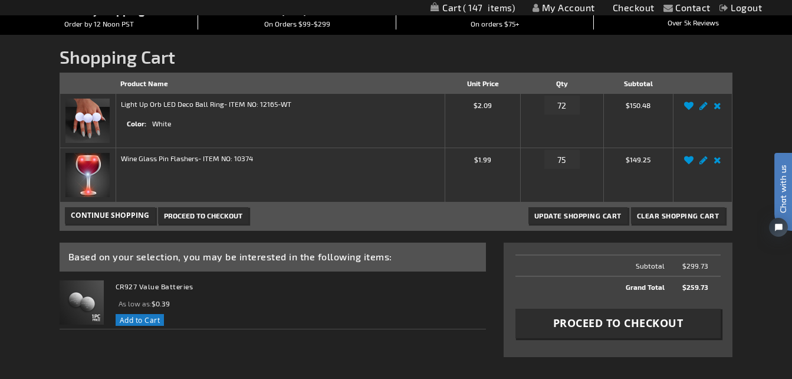
scroll to position [118, 0]
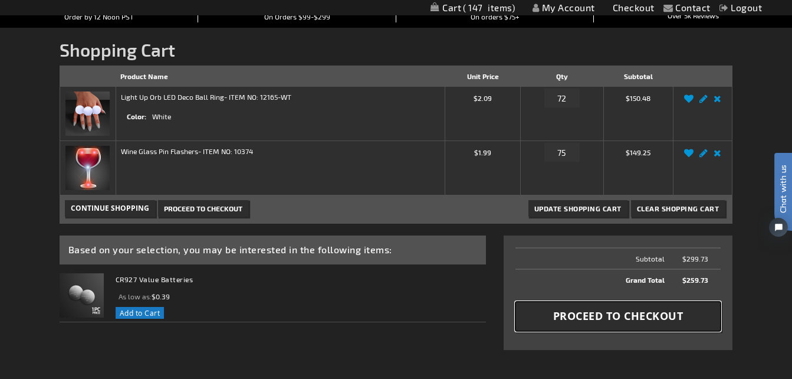
click at [598, 310] on span "Proceed to Checkout" at bounding box center [618, 316] width 130 height 15
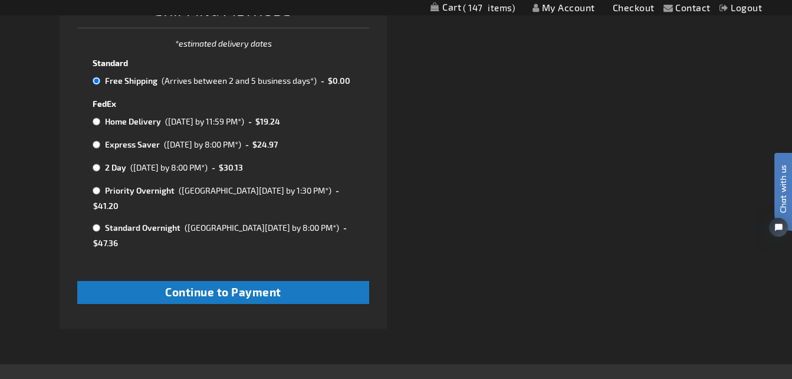
scroll to position [590, 0]
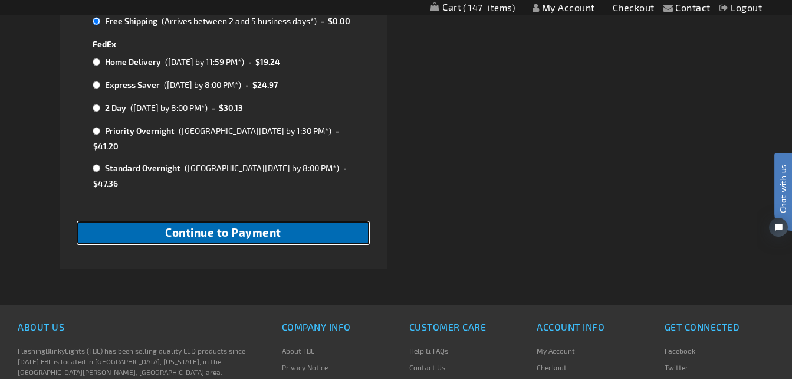
click at [333, 221] on button "Continue to Payment" at bounding box center [223, 232] width 293 height 23
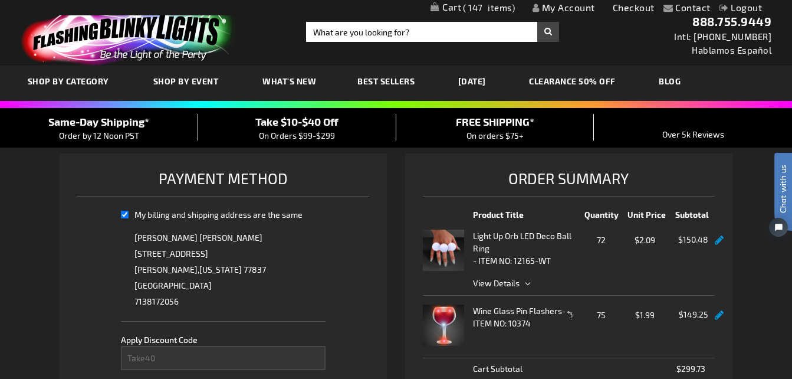
select select "510d008710f945b27e522385b741265a2ab37f40"
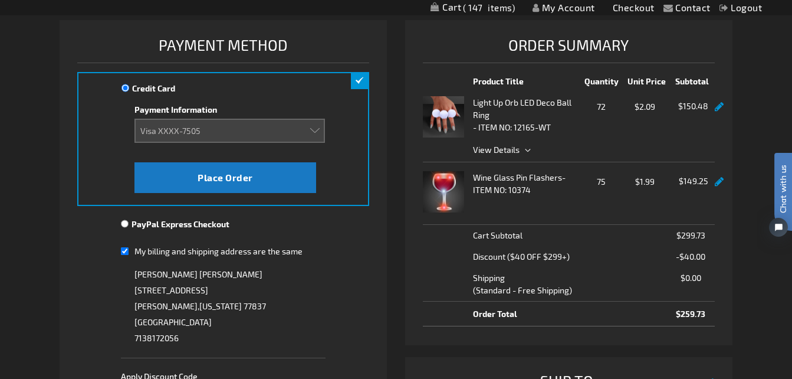
scroll to position [118, 0]
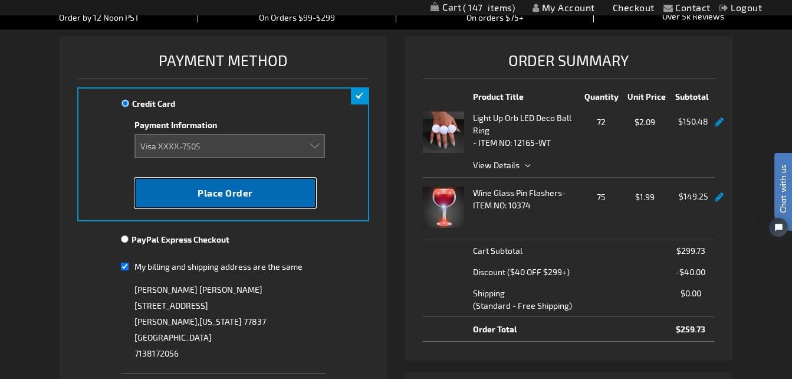
click at [182, 198] on button "Place Order" at bounding box center [225, 193] width 181 height 31
